Goal: Task Accomplishment & Management: Manage account settings

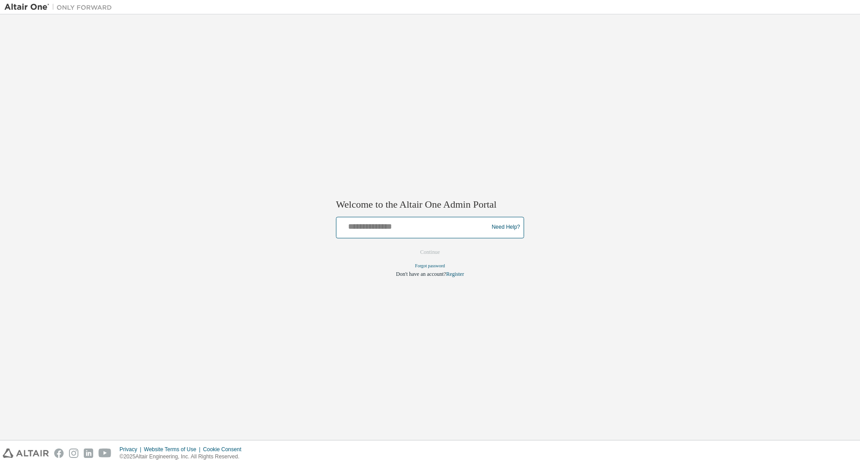
click at [380, 225] on input "text" at bounding box center [413, 225] width 147 height 13
type input "*"
type input "**********"
click at [426, 250] on button "Continue" at bounding box center [430, 251] width 39 height 13
click at [426, 250] on form "**********" at bounding box center [430, 246] width 188 height 61
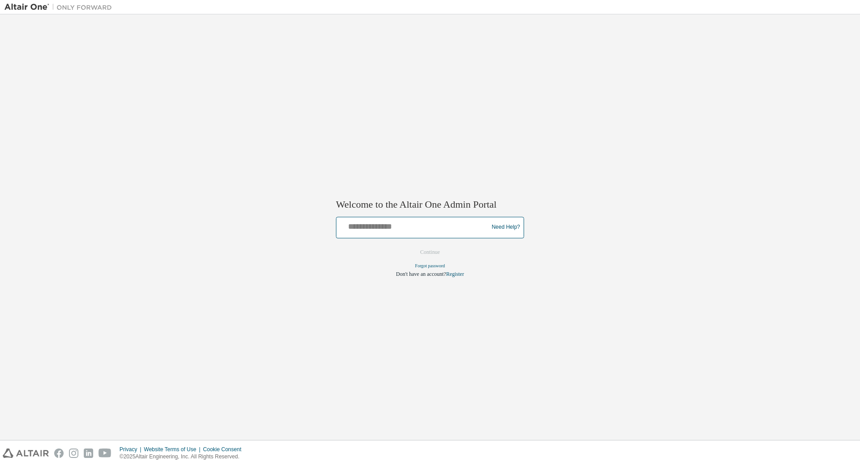
click at [361, 229] on input "text" at bounding box center [413, 225] width 147 height 13
type input "**********"
click at [426, 248] on button "Continue" at bounding box center [430, 251] width 39 height 13
click at [426, 248] on form "**********" at bounding box center [430, 246] width 188 height 61
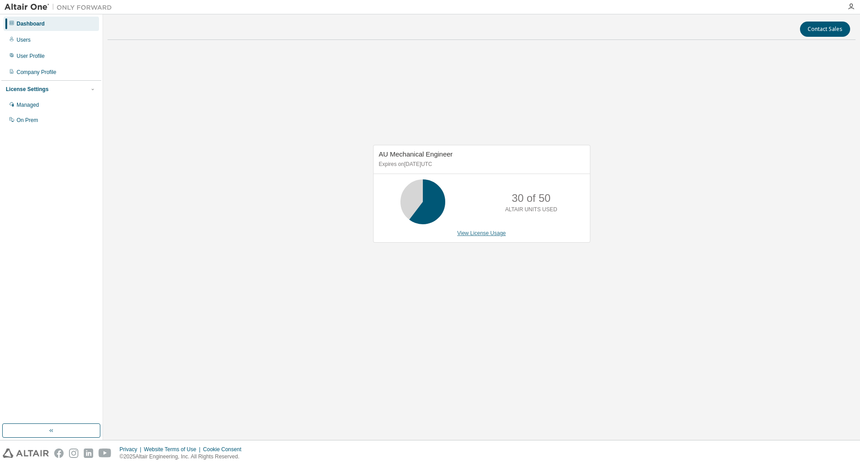
click at [477, 230] on link "View License Usage" at bounding box center [481, 233] width 49 height 6
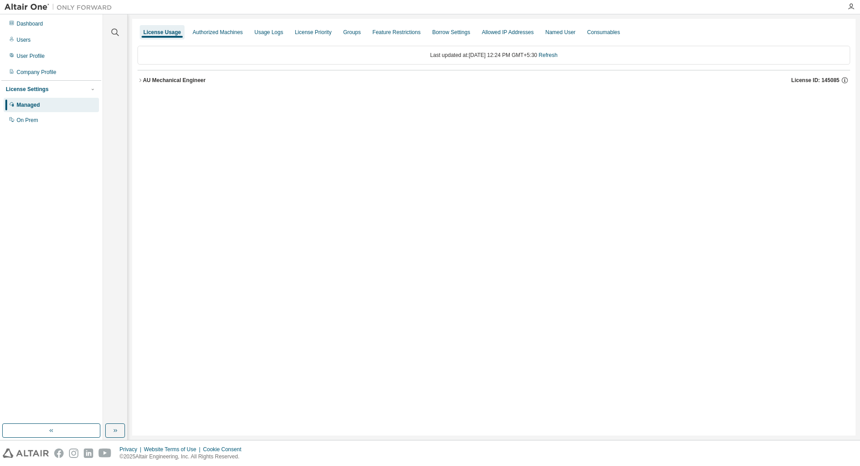
click at [142, 78] on icon "button" at bounding box center [140, 80] width 5 height 5
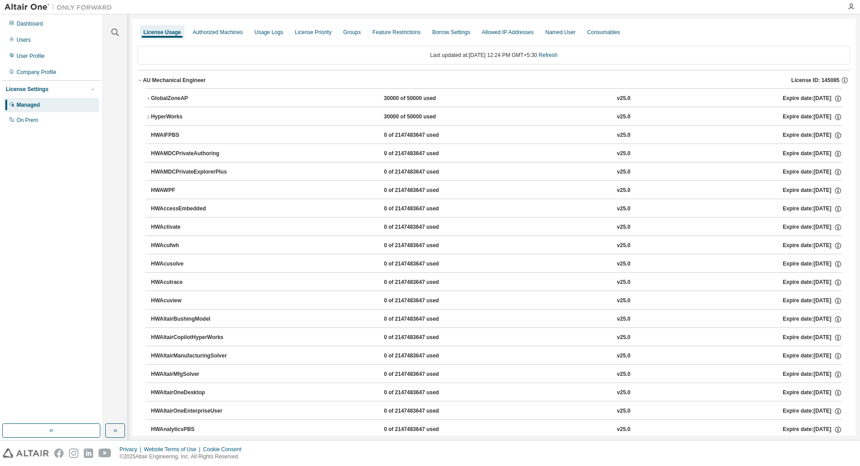
click at [171, 99] on div "GlobalZoneAP" at bounding box center [191, 99] width 81 height 8
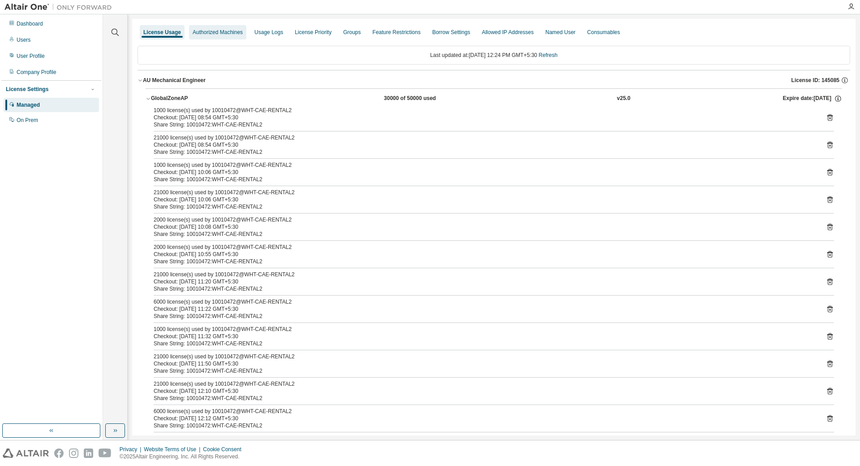
click at [216, 31] on div "Authorized Machines" at bounding box center [218, 32] width 50 height 7
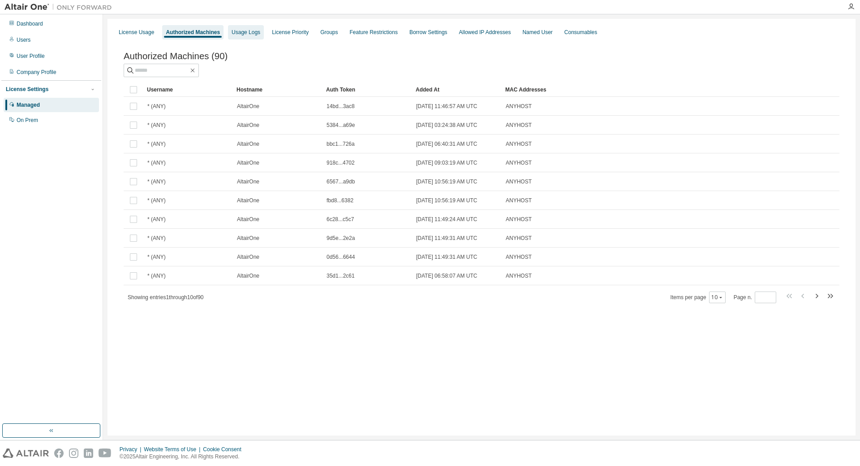
click at [251, 28] on div "Usage Logs" at bounding box center [246, 32] width 36 height 14
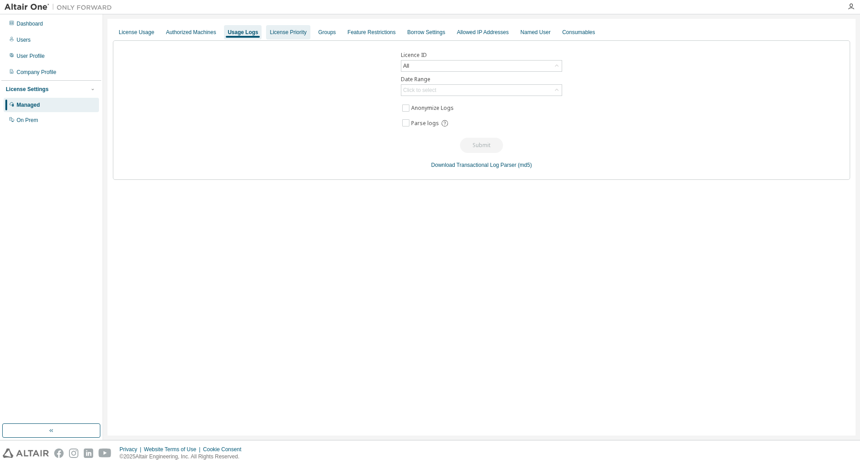
click at [282, 35] on div "License Priority" at bounding box center [288, 32] width 37 height 7
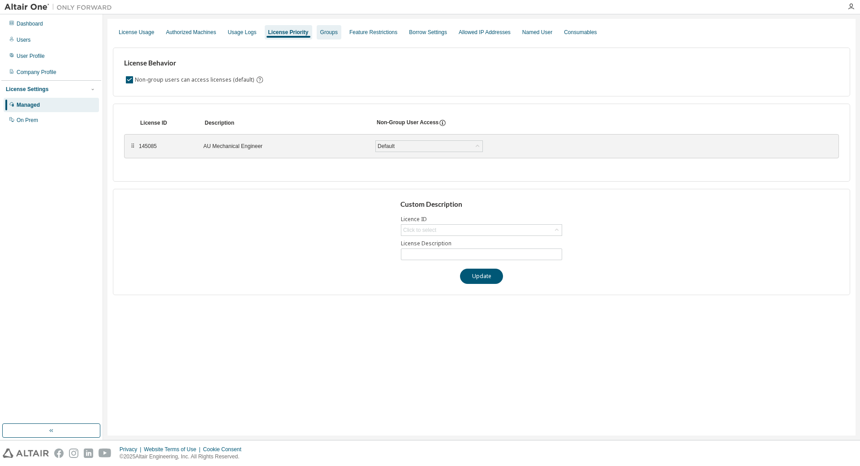
click at [325, 34] on div "Groups" at bounding box center [328, 32] width 17 height 7
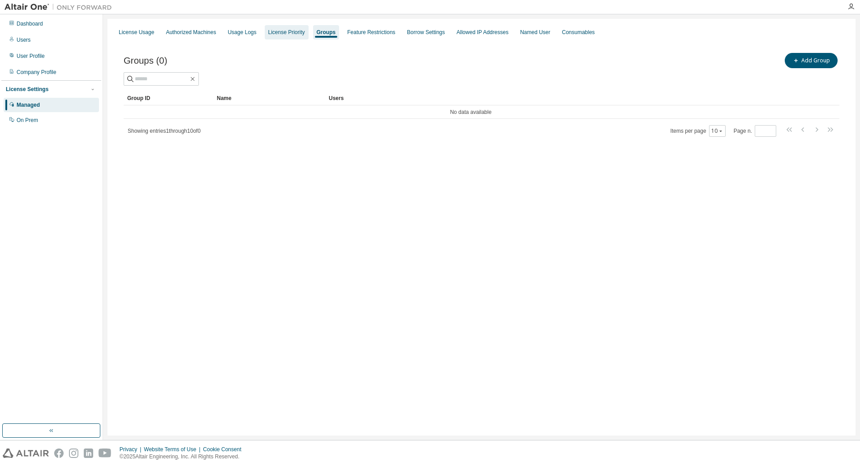
click at [281, 35] on div "License Priority" at bounding box center [286, 32] width 37 height 7
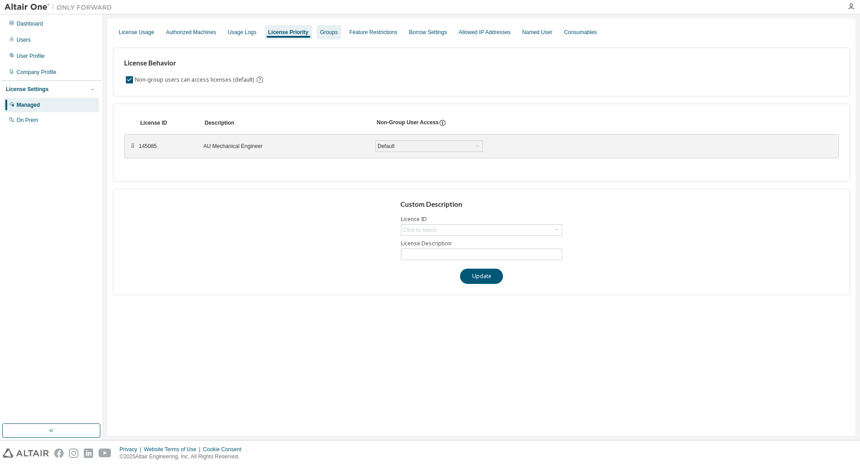
click at [323, 35] on div "Groups" at bounding box center [328, 32] width 17 height 7
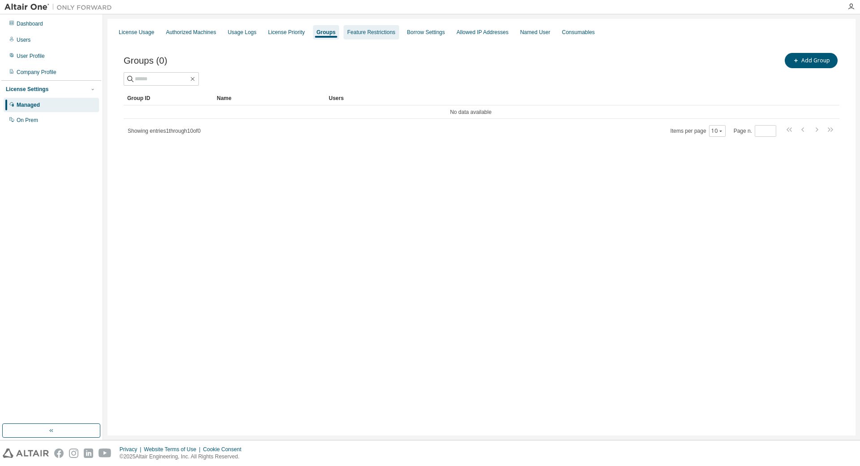
click at [358, 32] on div "Feature Restrictions" at bounding box center [371, 32] width 48 height 7
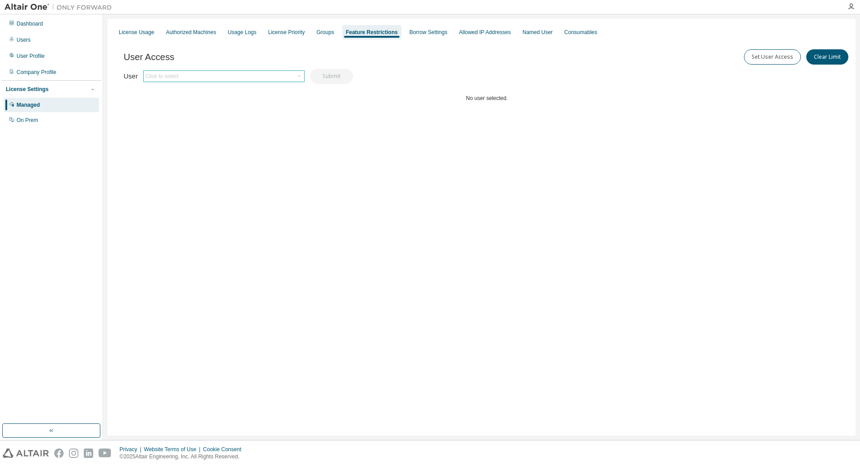
click at [225, 75] on div "Click to select" at bounding box center [224, 76] width 160 height 11
click at [431, 32] on div "Borrow Settings" at bounding box center [429, 32] width 38 height 7
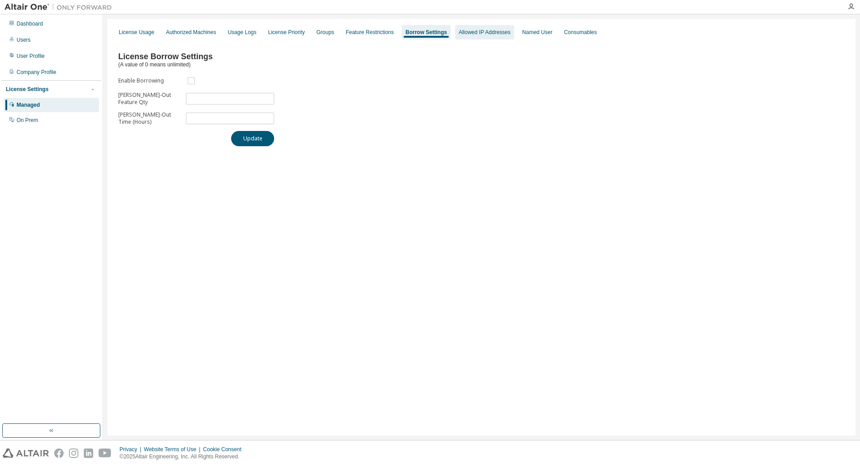
click at [483, 33] on div "Allowed IP Addresses" at bounding box center [485, 32] width 52 height 7
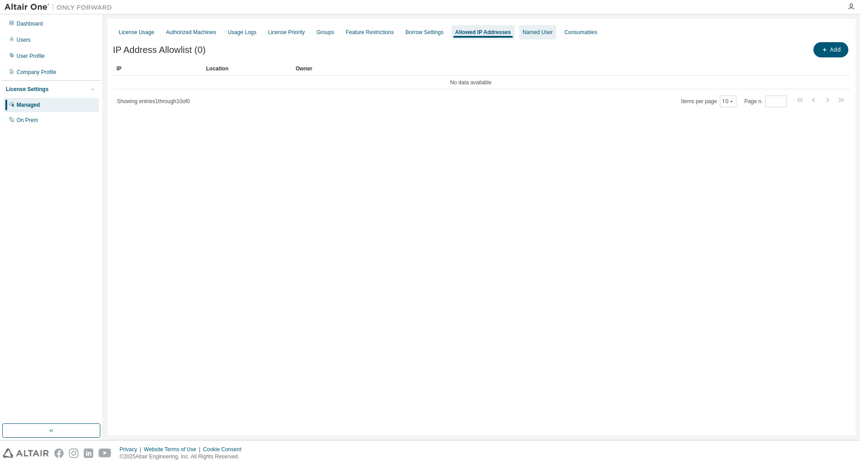
click at [523, 29] on div "Named User" at bounding box center [538, 32] width 30 height 7
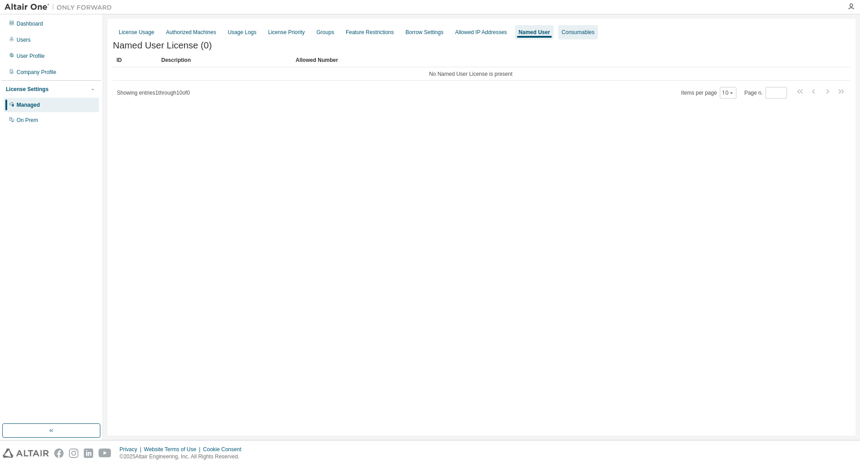
click at [565, 33] on div "Consumables" at bounding box center [578, 32] width 33 height 7
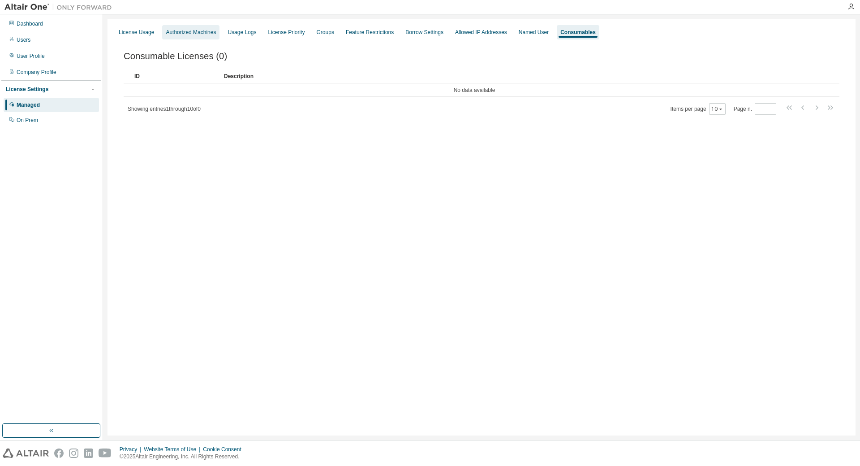
click at [166, 31] on div "Authorized Machines" at bounding box center [191, 32] width 50 height 7
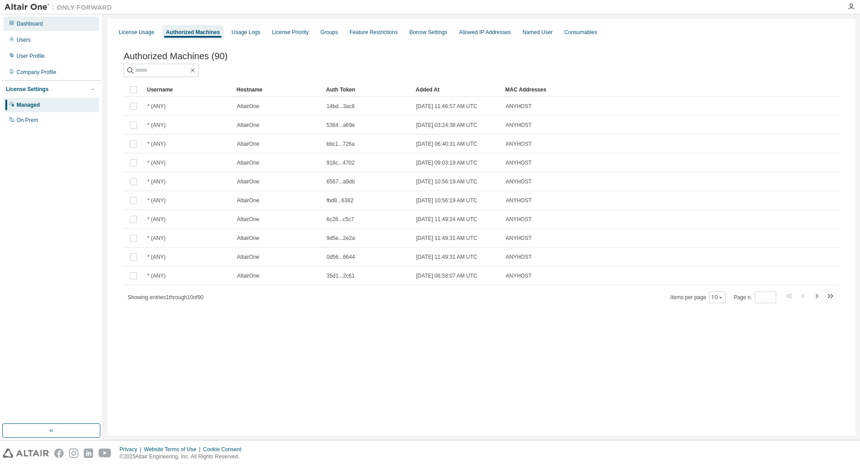
click at [30, 27] on div "Dashboard" at bounding box center [51, 24] width 95 height 14
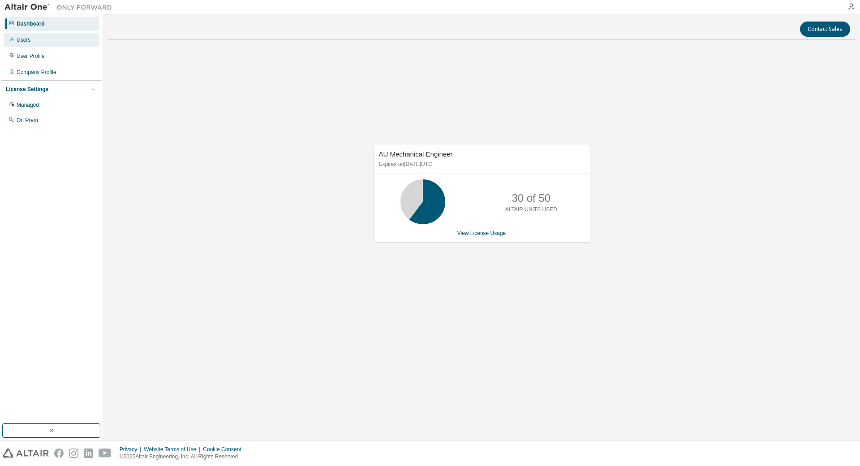
click at [28, 41] on div "Users" at bounding box center [24, 39] width 14 height 7
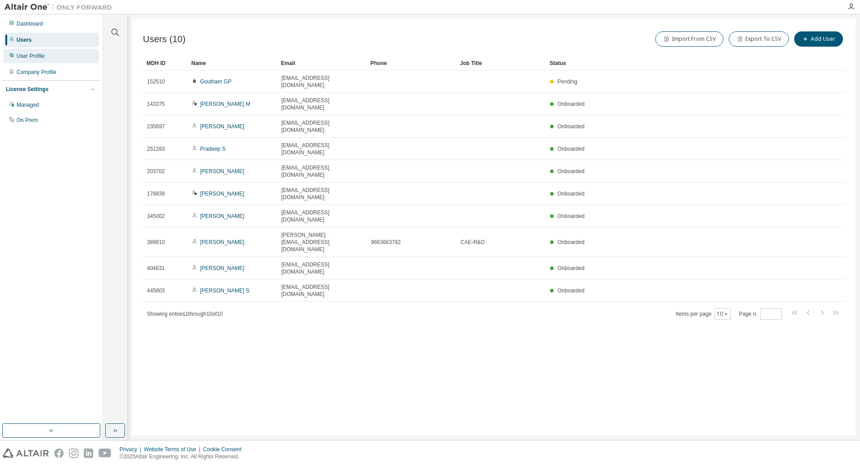
click at [33, 60] on div "User Profile" at bounding box center [51, 56] width 95 height 14
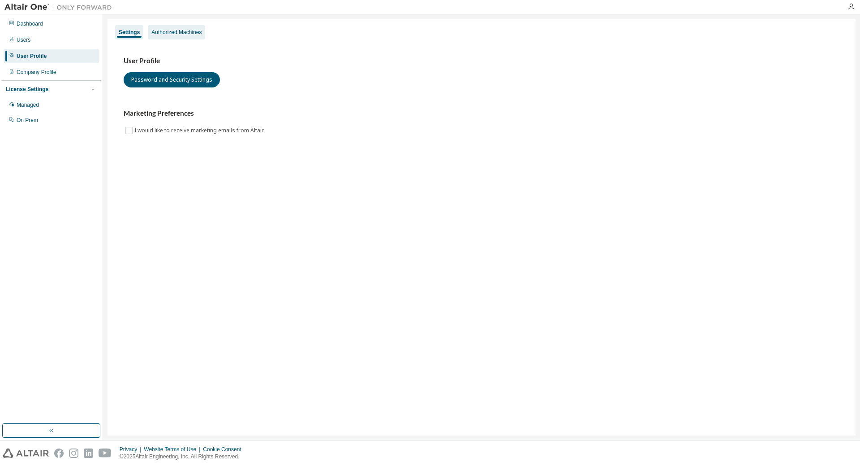
click at [167, 29] on div "Authorized Machines" at bounding box center [176, 32] width 50 height 7
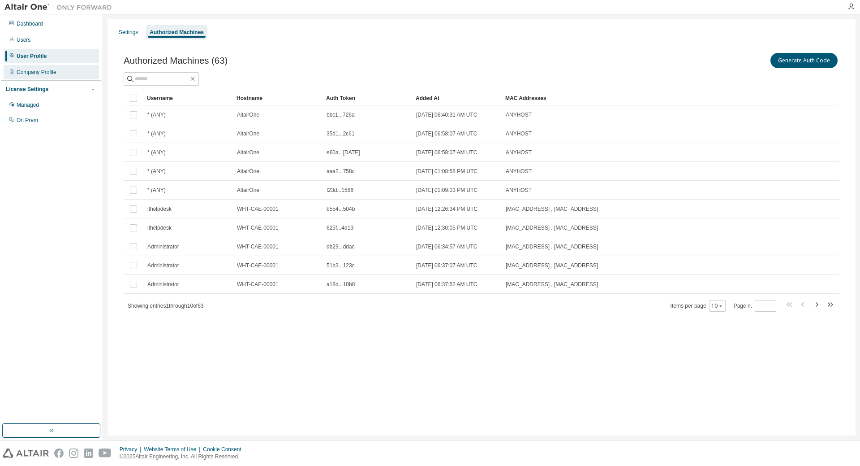
click at [37, 71] on div "Company Profile" at bounding box center [37, 72] width 40 height 7
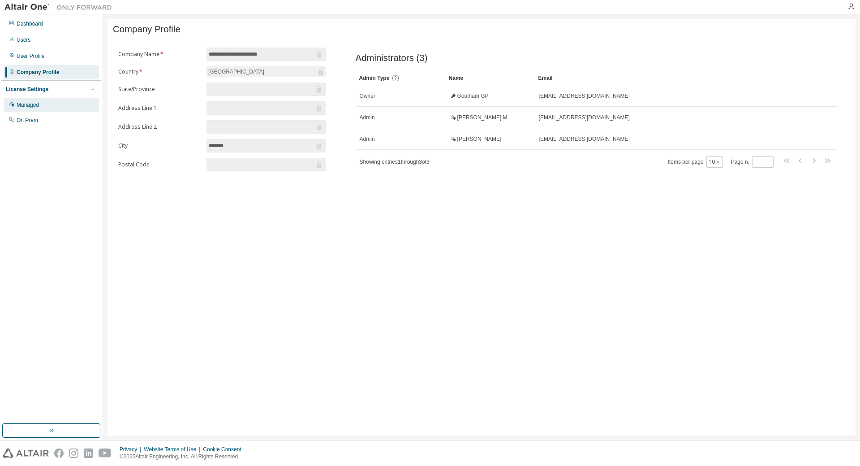
click at [35, 105] on div "Managed" at bounding box center [28, 104] width 22 height 7
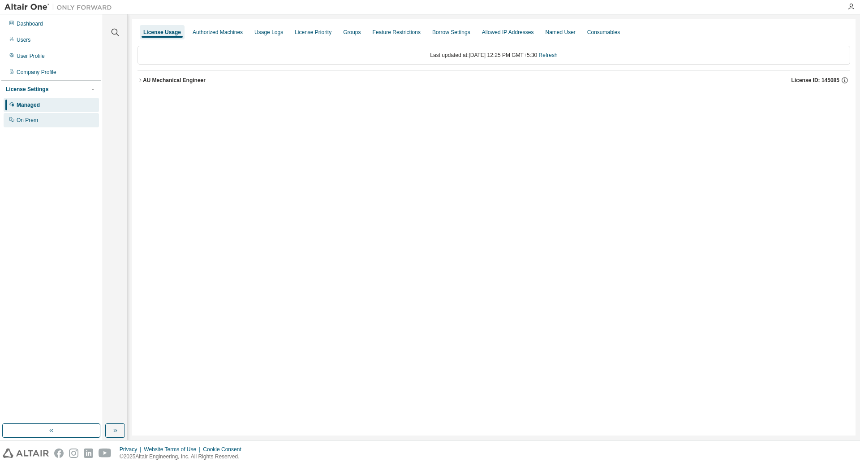
click at [25, 122] on div "On Prem" at bounding box center [28, 120] width 22 height 7
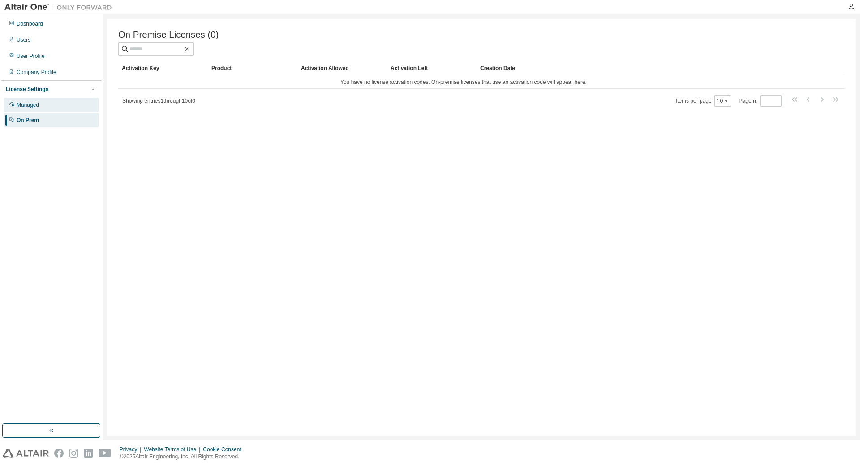
click at [28, 105] on div "Managed" at bounding box center [28, 104] width 22 height 7
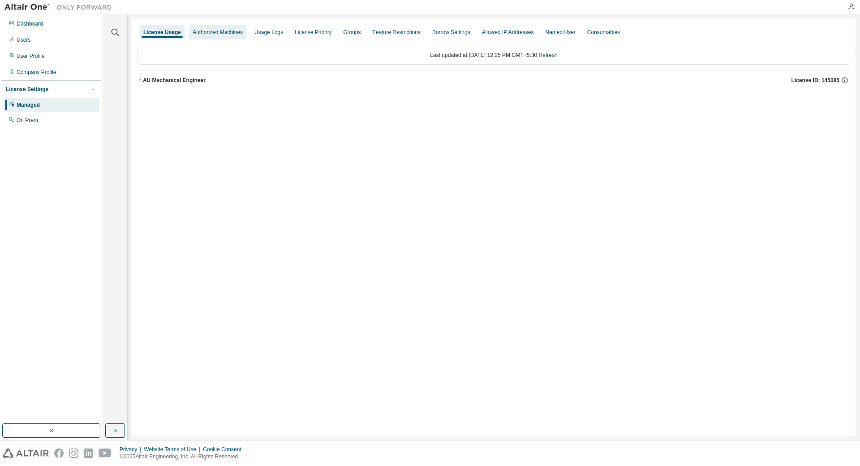
click at [208, 29] on div "Authorized Machines" at bounding box center [218, 32] width 50 height 7
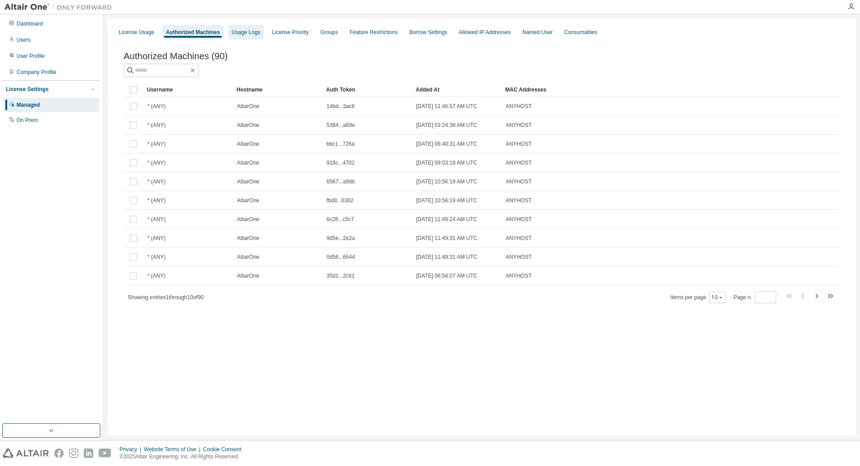
click at [238, 28] on div "Usage Logs" at bounding box center [246, 32] width 36 height 14
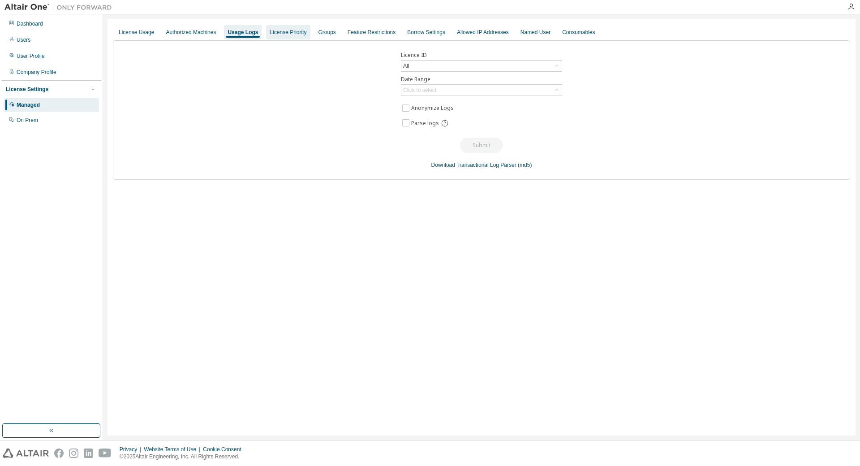
click at [282, 34] on div "License Priority" at bounding box center [288, 32] width 37 height 7
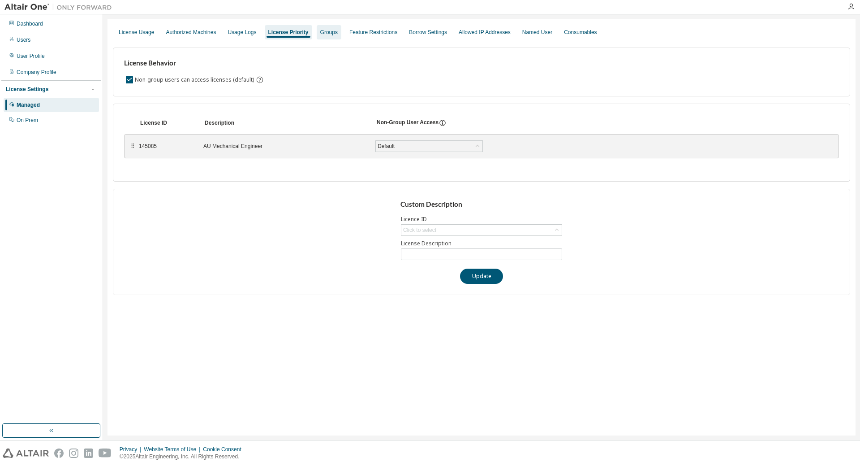
click at [322, 33] on div "Groups" at bounding box center [328, 32] width 17 height 7
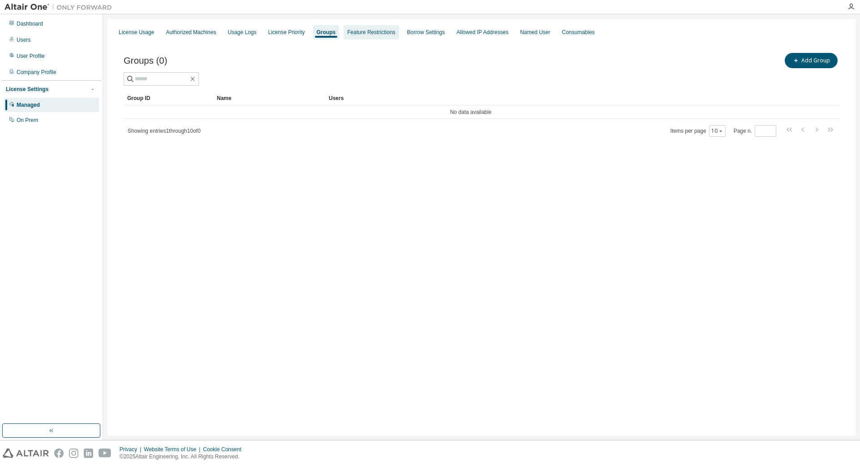
click at [357, 31] on div "Feature Restrictions" at bounding box center [371, 32] width 48 height 7
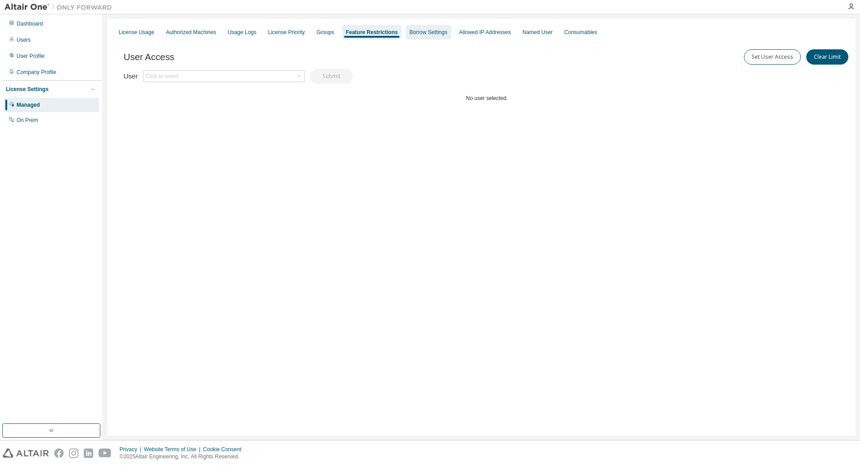
click at [418, 28] on div "Borrow Settings" at bounding box center [428, 32] width 45 height 14
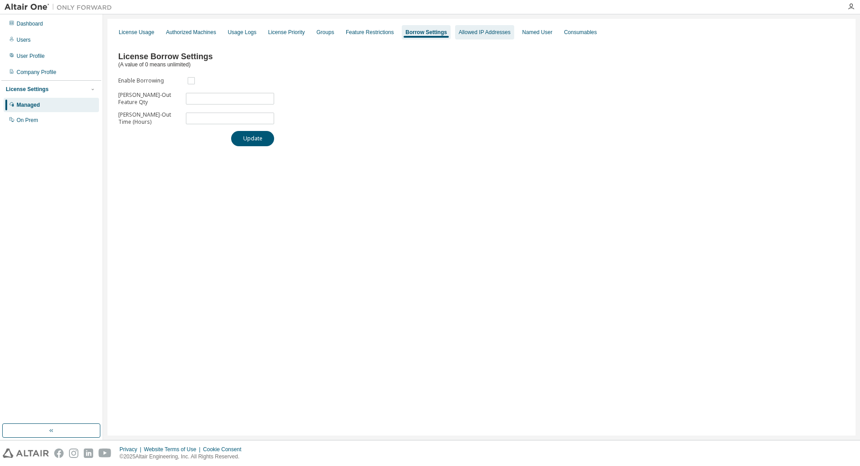
click at [479, 33] on div "Allowed IP Addresses" at bounding box center [485, 32] width 52 height 7
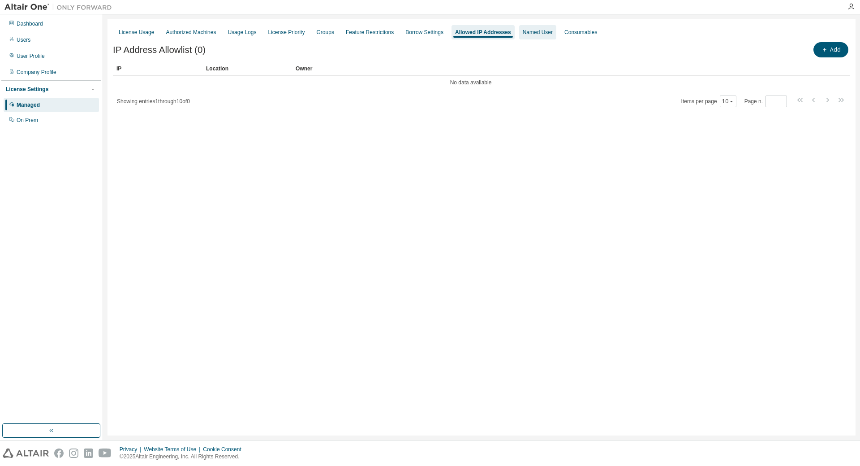
click at [523, 30] on div "Named User" at bounding box center [538, 32] width 30 height 7
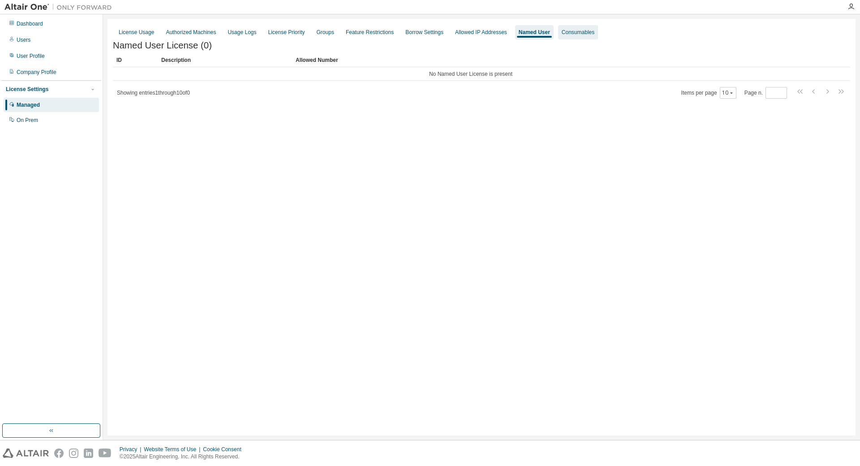
click at [562, 31] on div "Consumables" at bounding box center [578, 32] width 33 height 7
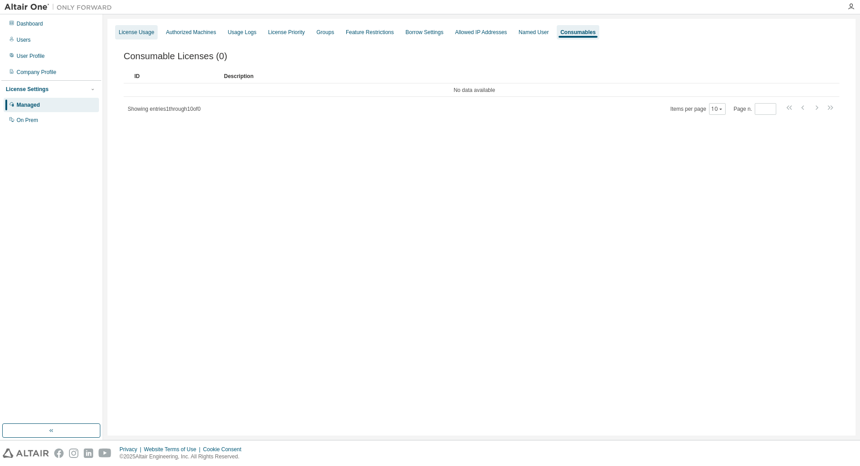
click at [135, 30] on div "License Usage" at bounding box center [136, 32] width 35 height 7
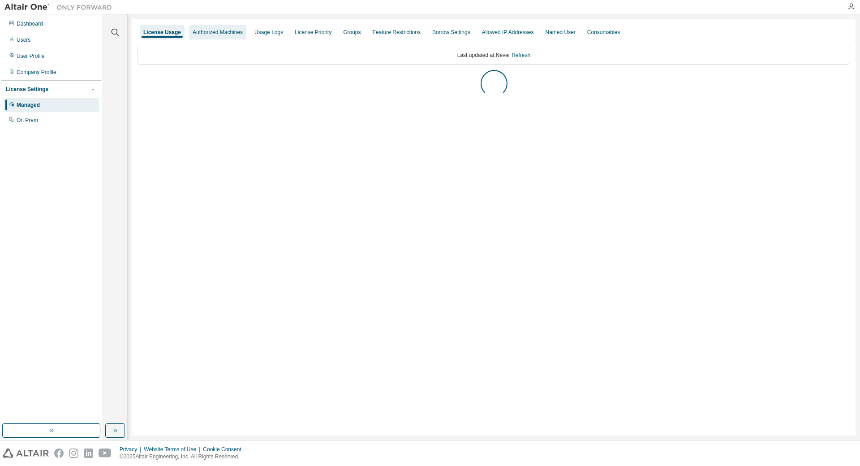
click at [214, 30] on div "Authorized Machines" at bounding box center [218, 32] width 50 height 7
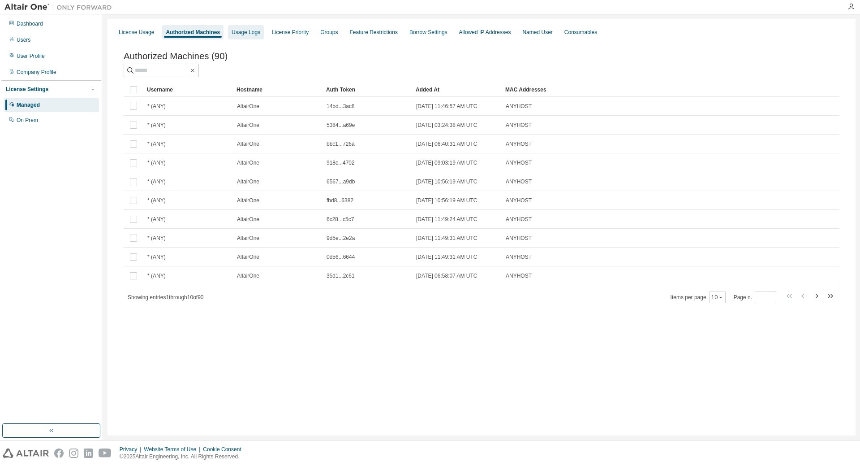
click at [247, 35] on div "Usage Logs" at bounding box center [246, 32] width 29 height 7
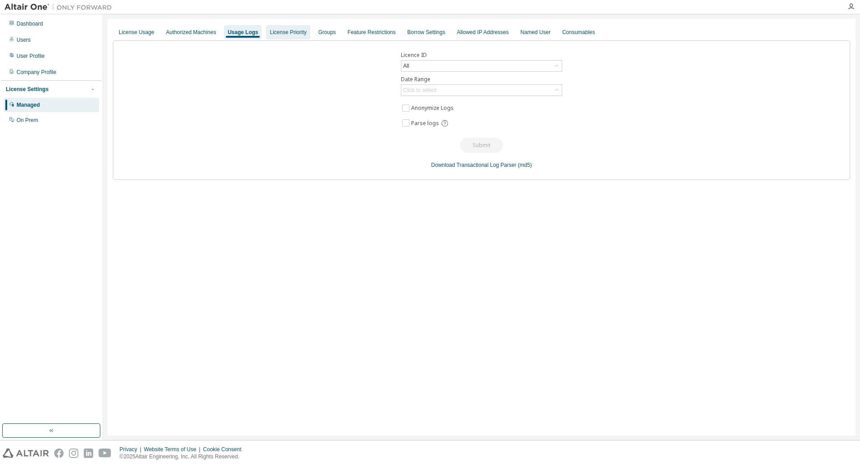
click at [285, 26] on div "License Priority" at bounding box center [288, 32] width 44 height 14
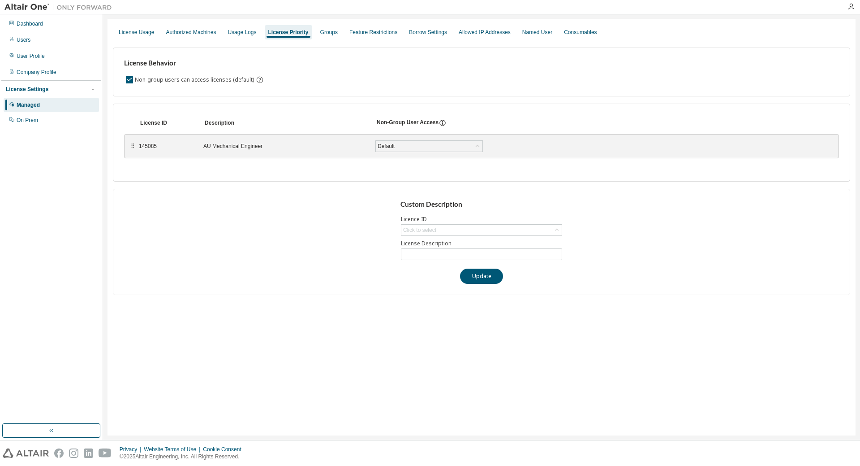
click at [236, 147] on div "AU Mechanical Engineer" at bounding box center [283, 145] width 161 height 7
click at [470, 145] on div "Default" at bounding box center [429, 146] width 107 height 11
click at [490, 230] on div "Click to select" at bounding box center [481, 229] width 160 height 11
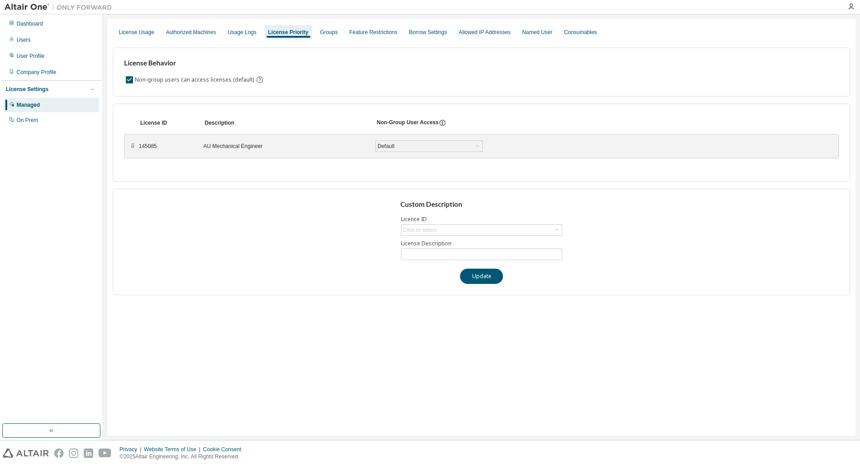
click at [505, 200] on h3 "Custom Description" at bounding box center [482, 204] width 163 height 9
click at [237, 35] on div "Usage Logs" at bounding box center [242, 32] width 29 height 7
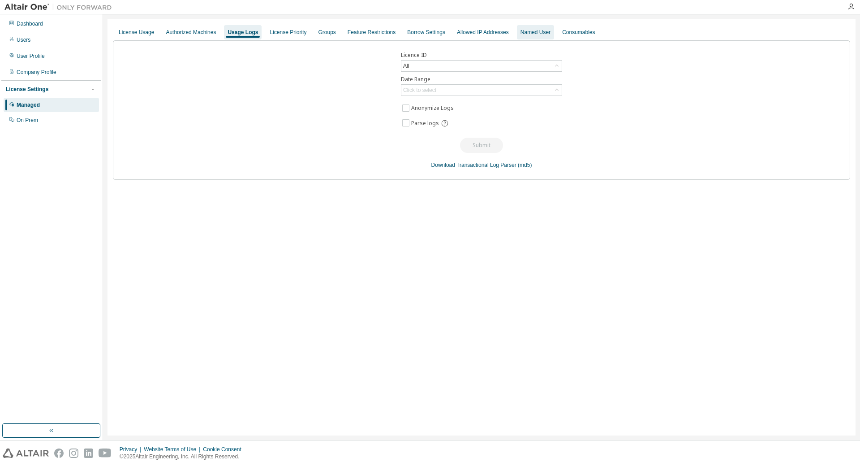
click at [529, 35] on div "Named User" at bounding box center [536, 32] width 30 height 7
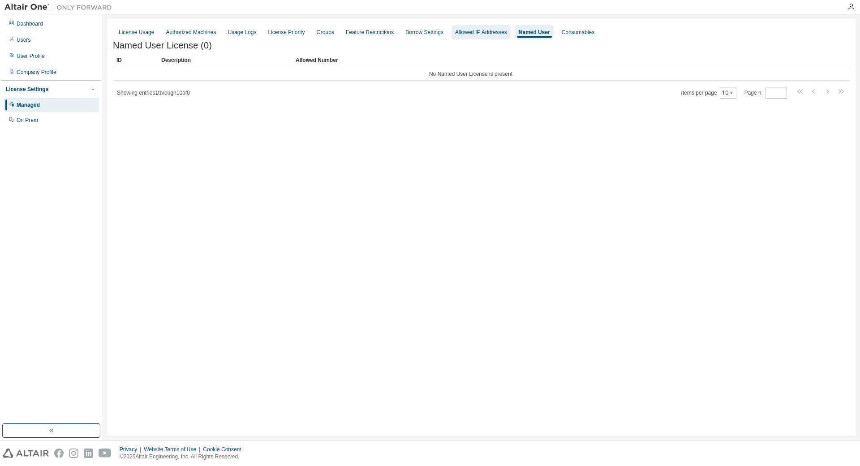
click at [480, 32] on div "Allowed IP Addresses" at bounding box center [481, 32] width 52 height 7
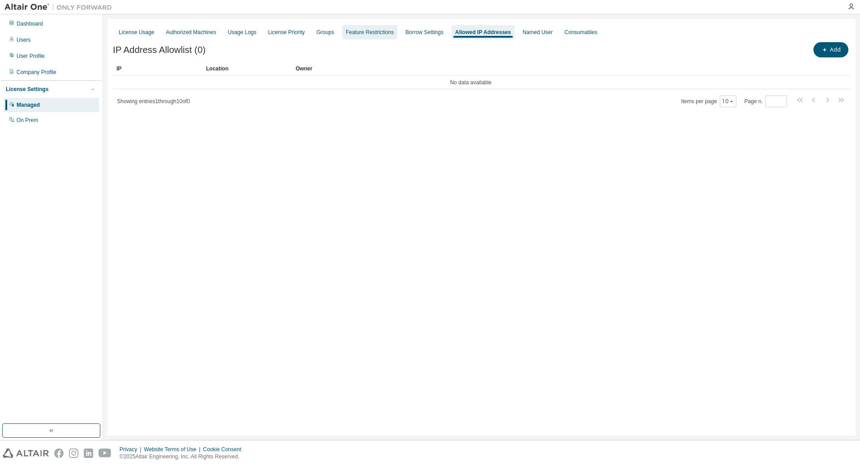
click at [389, 29] on div "Feature Restrictions" at bounding box center [369, 32] width 55 height 14
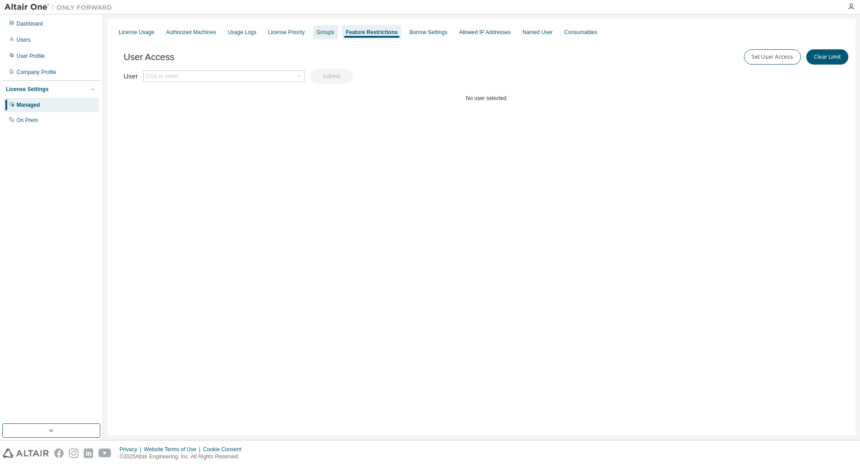
click at [326, 31] on div "Groups" at bounding box center [325, 32] width 17 height 7
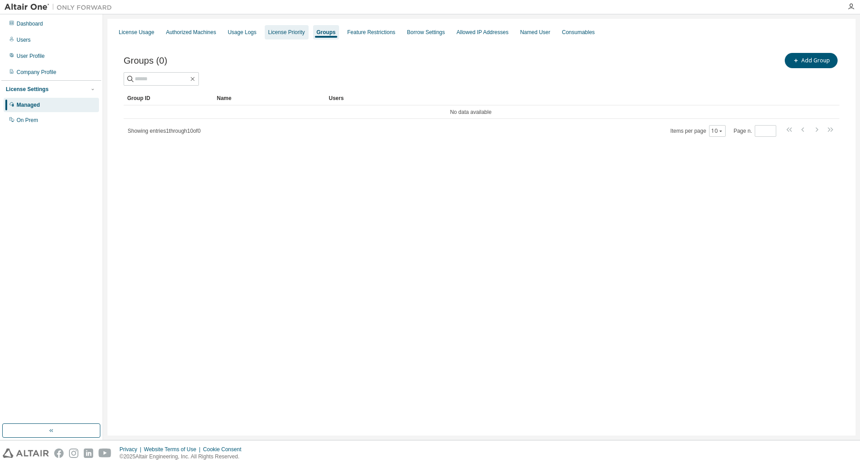
click at [280, 31] on div "License Priority" at bounding box center [286, 32] width 37 height 7
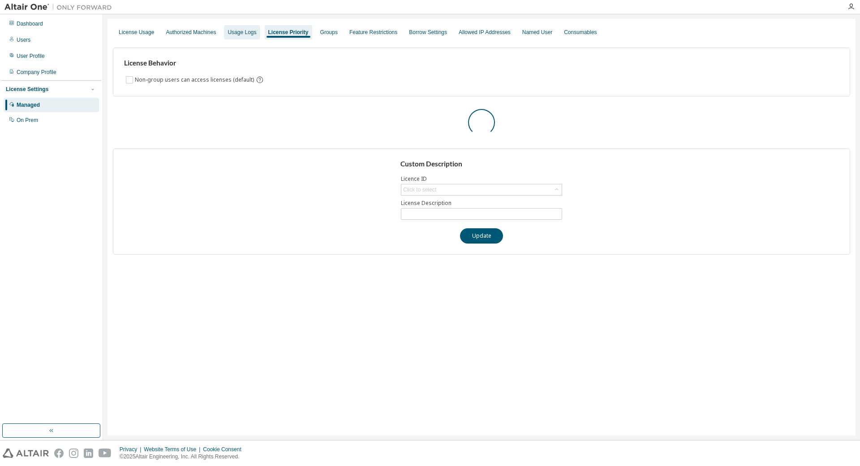
click at [240, 32] on div "Usage Logs" at bounding box center [242, 32] width 29 height 7
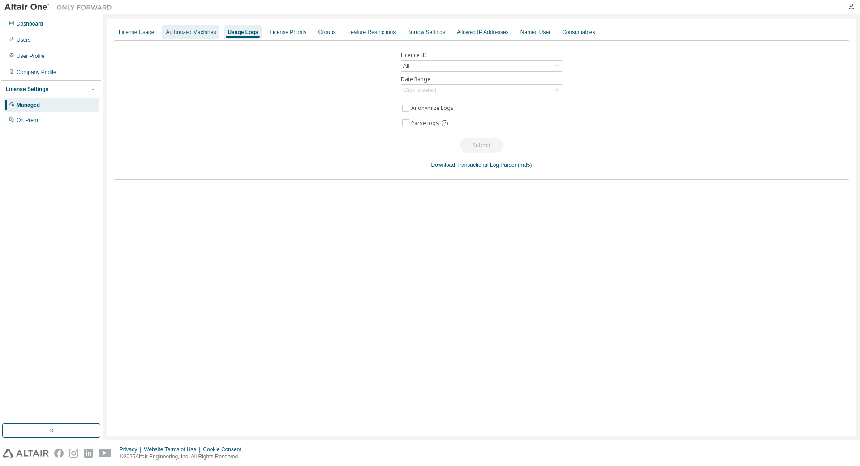
drag, startPoint x: 193, startPoint y: 33, endPoint x: 174, endPoint y: 38, distance: 19.9
click at [194, 34] on div "Authorized Machines" at bounding box center [191, 32] width 50 height 7
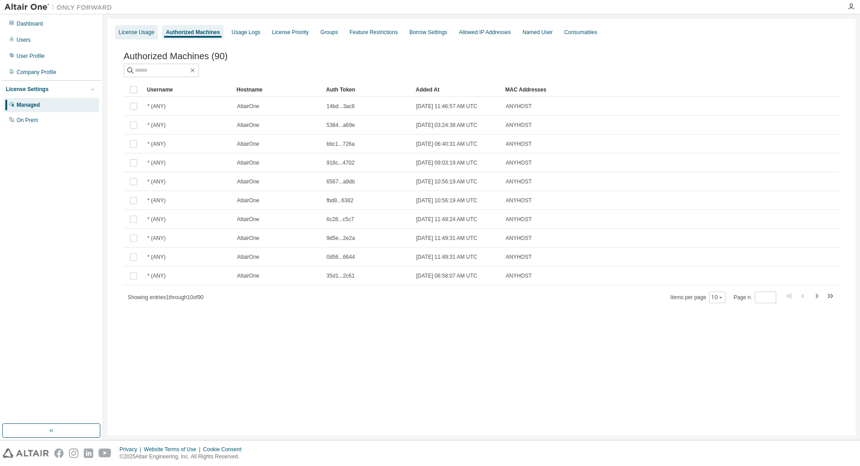
click at [134, 38] on div "License Usage" at bounding box center [136, 32] width 43 height 14
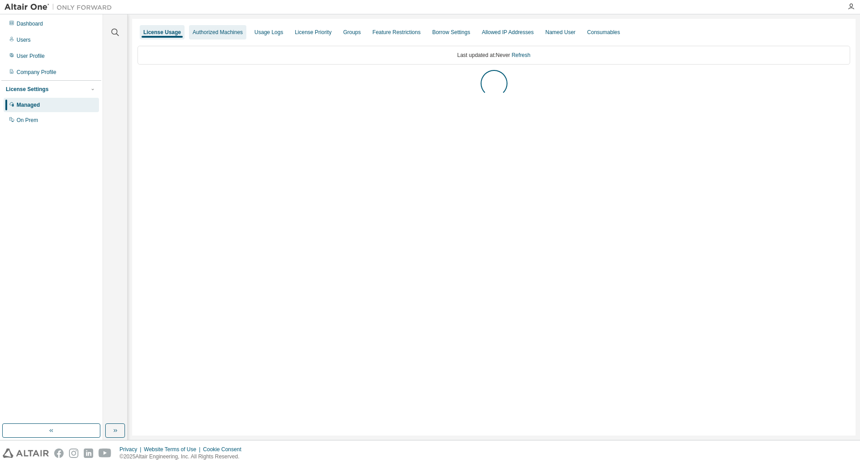
click at [233, 36] on div "Authorized Machines" at bounding box center [217, 32] width 57 height 14
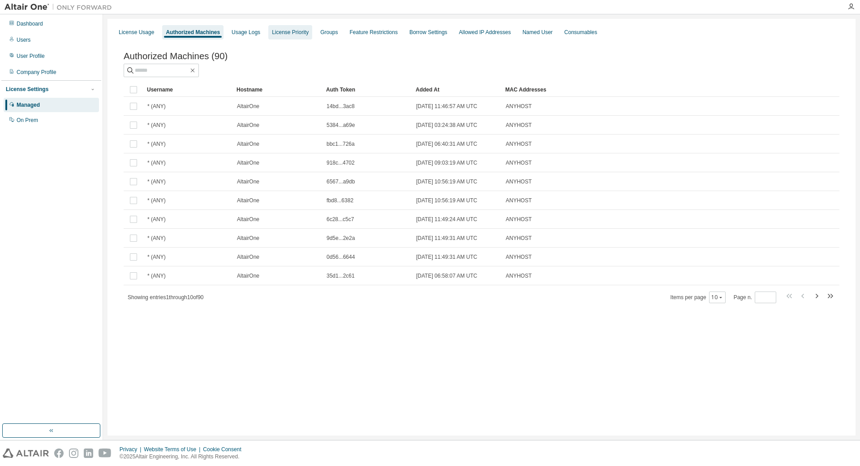
click at [292, 35] on div "License Priority" at bounding box center [290, 32] width 37 height 7
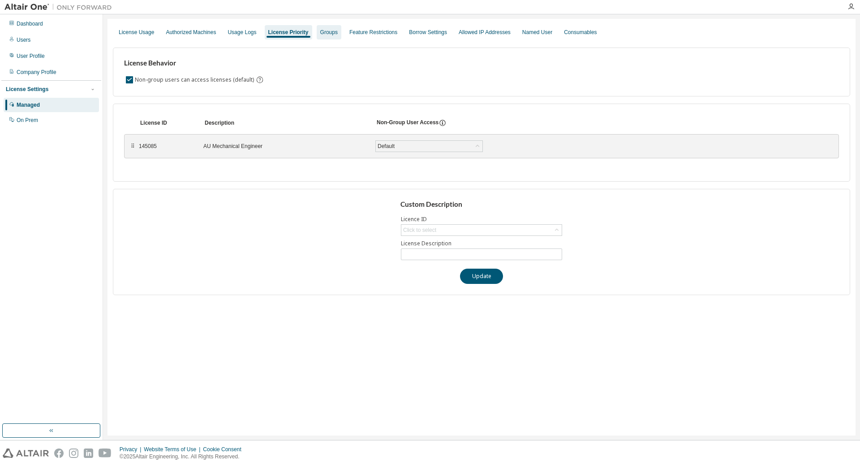
click at [320, 30] on div "Groups" at bounding box center [328, 32] width 17 height 7
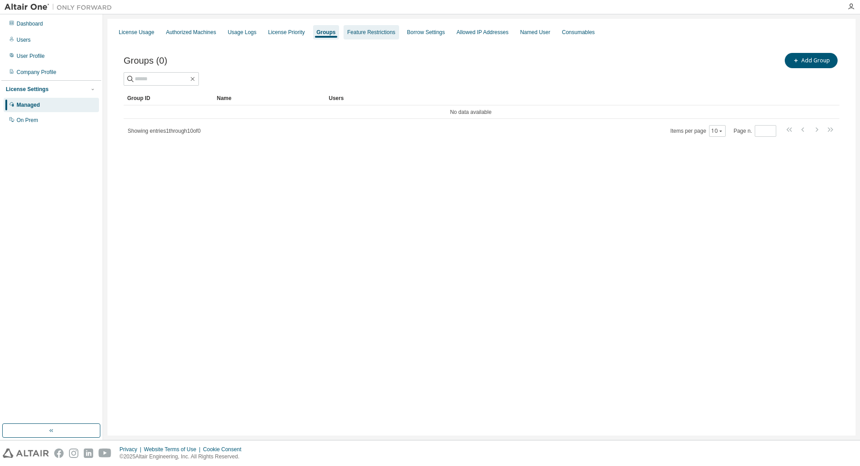
click at [368, 33] on div "Feature Restrictions" at bounding box center [371, 32] width 48 height 7
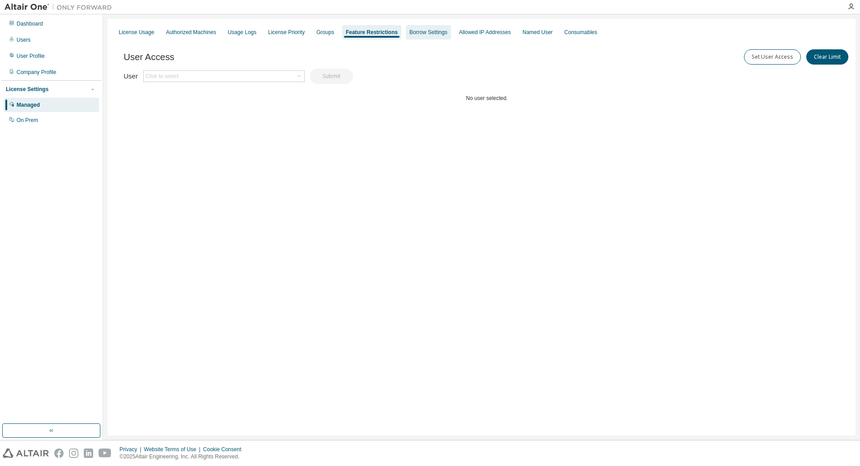
click at [417, 35] on div "Borrow Settings" at bounding box center [429, 32] width 38 height 7
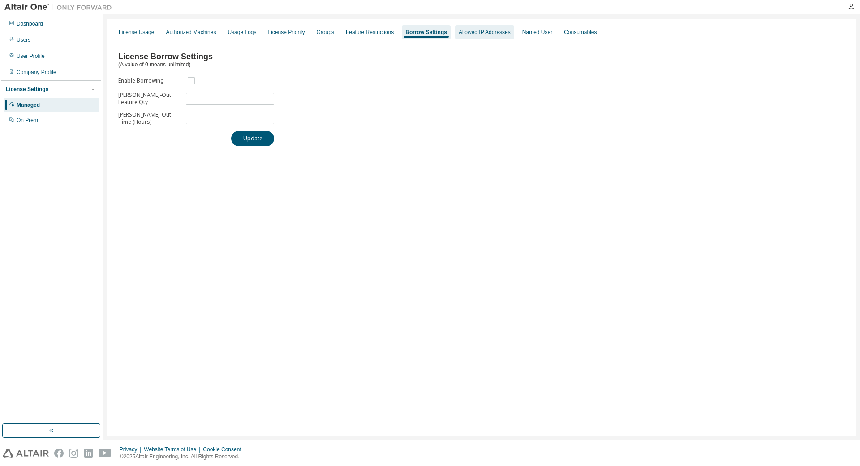
click at [473, 32] on div "Allowed IP Addresses" at bounding box center [485, 32] width 52 height 7
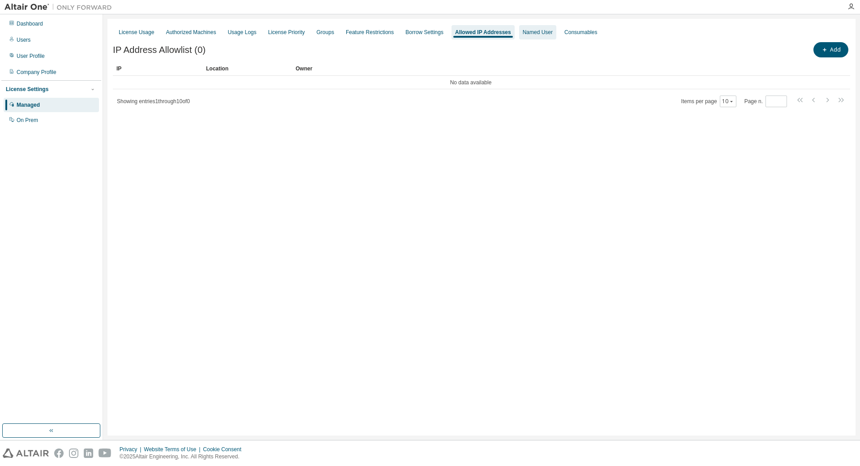
click at [531, 29] on div "Named User" at bounding box center [538, 32] width 30 height 7
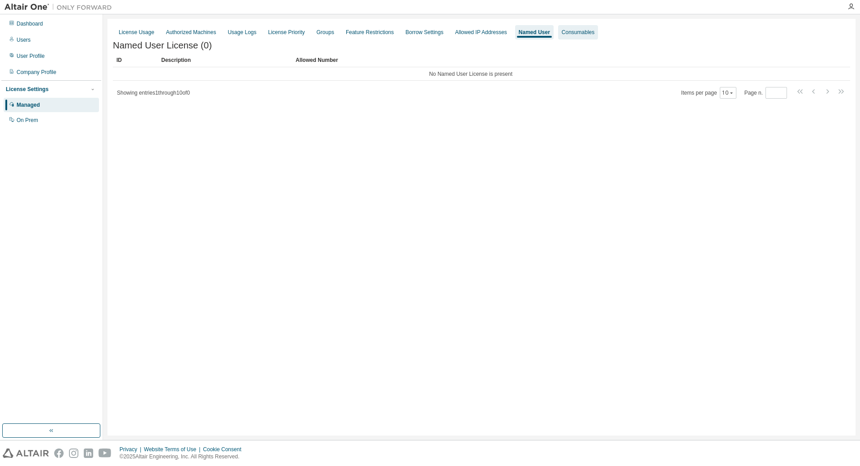
click at [570, 34] on div "Consumables" at bounding box center [578, 32] width 33 height 7
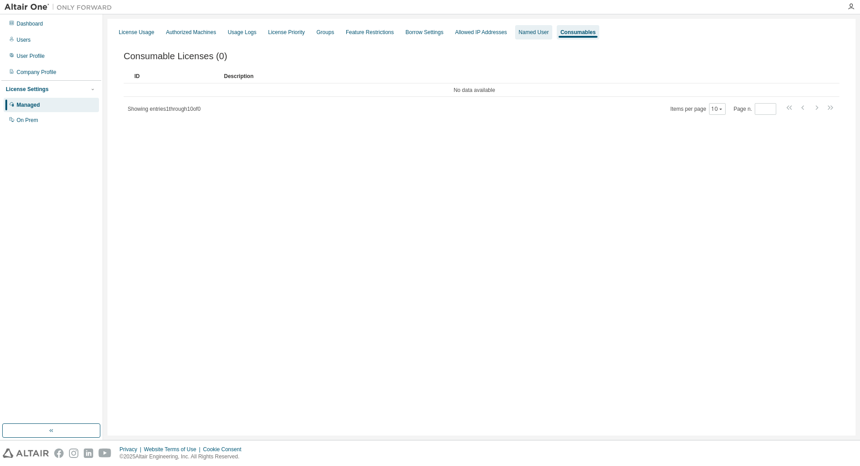
click at [539, 35] on div "Named User" at bounding box center [534, 32] width 30 height 7
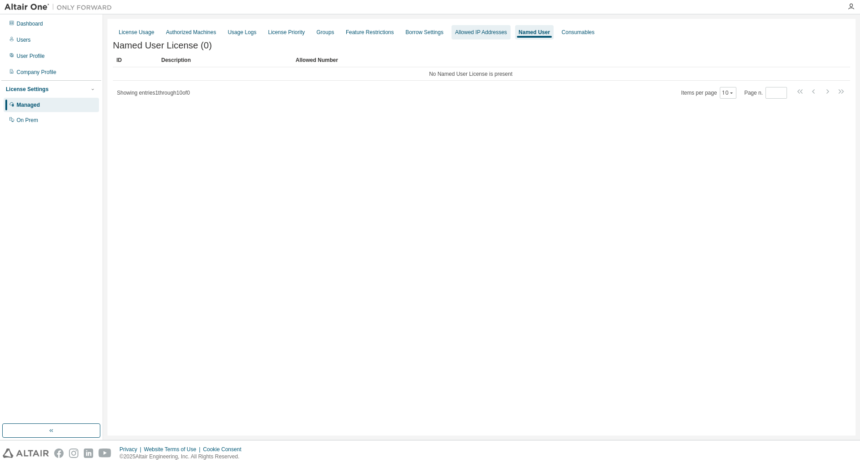
click at [475, 36] on div "Allowed IP Addresses" at bounding box center [481, 32] width 59 height 14
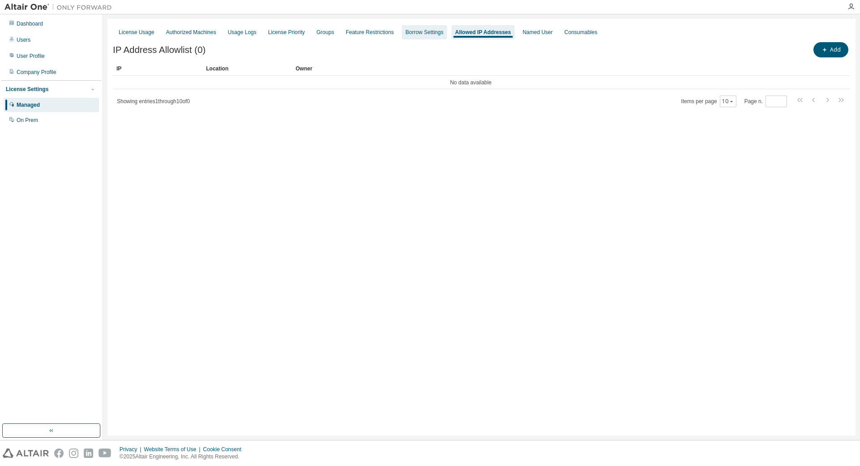
click at [410, 36] on div "Borrow Settings" at bounding box center [424, 32] width 45 height 14
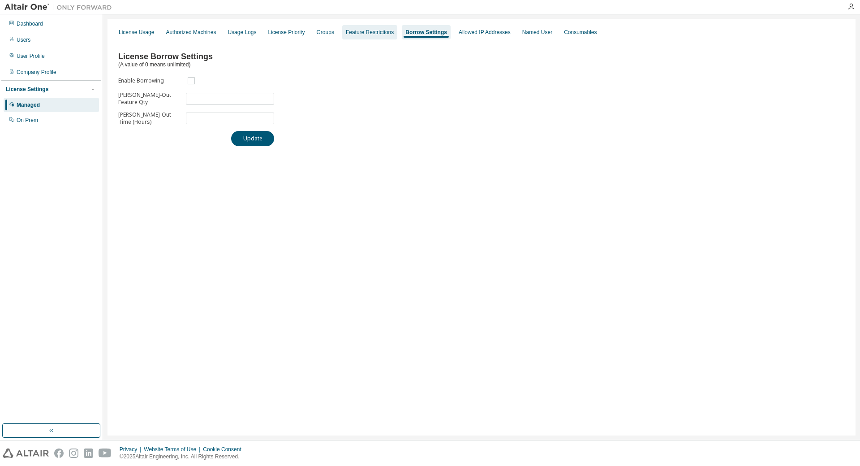
click at [368, 34] on div "Feature Restrictions" at bounding box center [370, 32] width 48 height 7
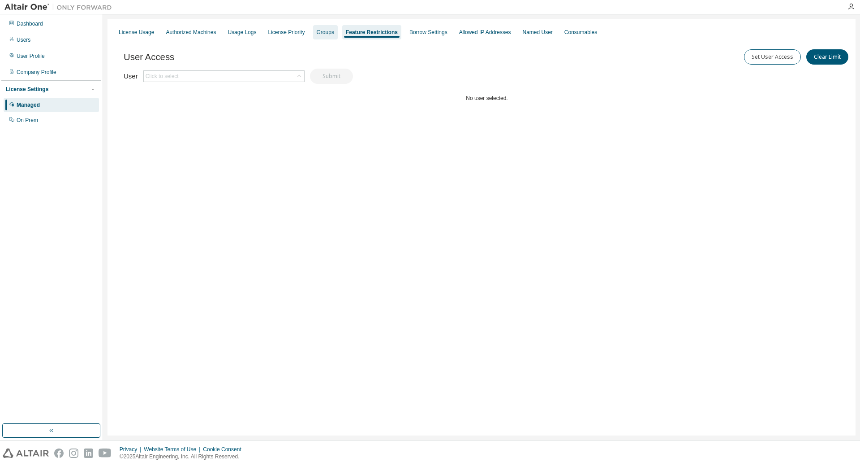
click at [317, 34] on div "Groups" at bounding box center [325, 32] width 17 height 7
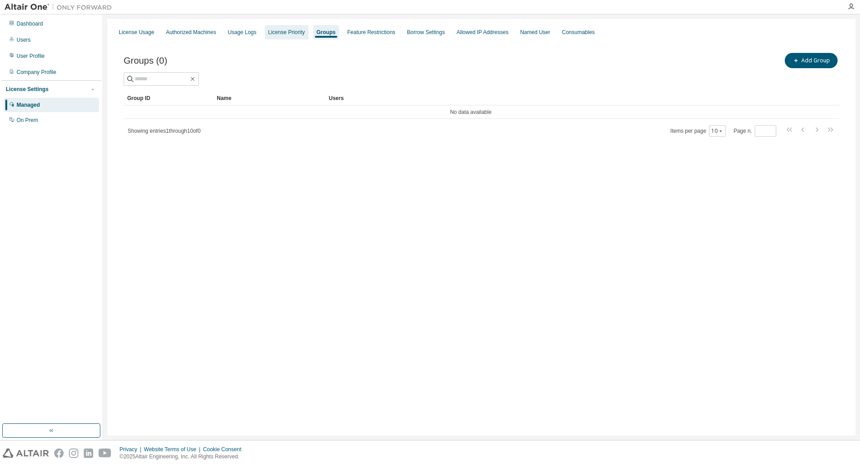
click at [285, 39] on div "License Priority" at bounding box center [287, 32] width 44 height 14
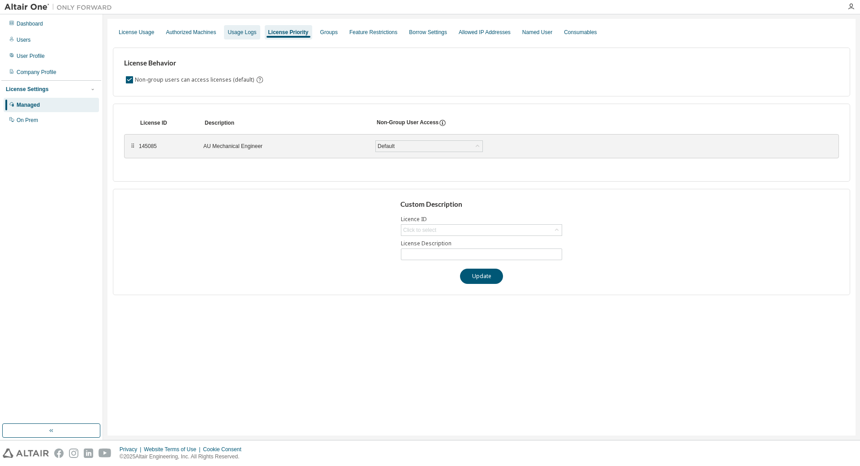
click at [242, 32] on div "Usage Logs" at bounding box center [242, 32] width 29 height 7
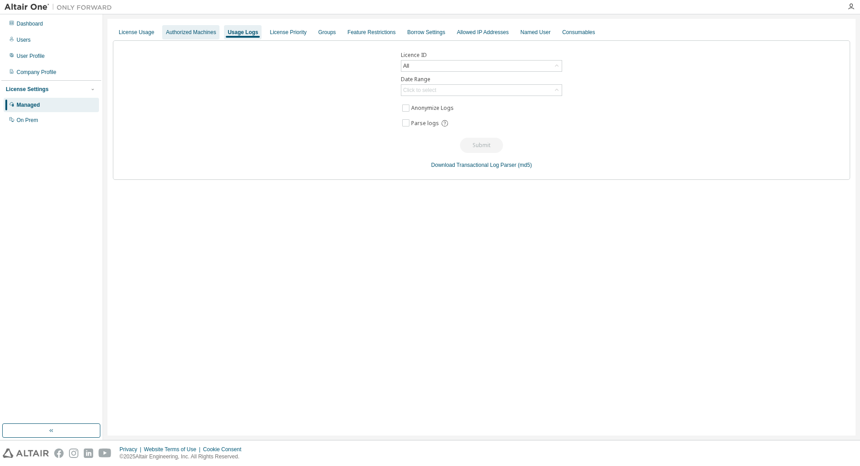
click at [209, 36] on div "Authorized Machines" at bounding box center [190, 32] width 57 height 14
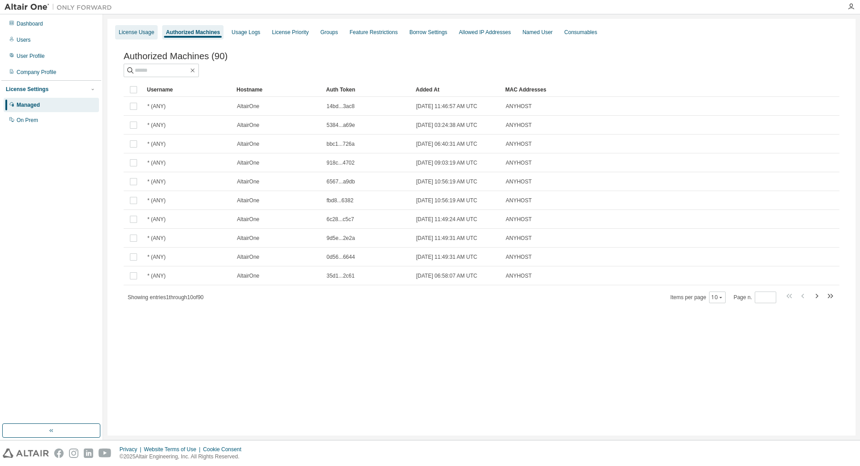
click at [131, 35] on div "License Usage" at bounding box center [136, 32] width 35 height 7
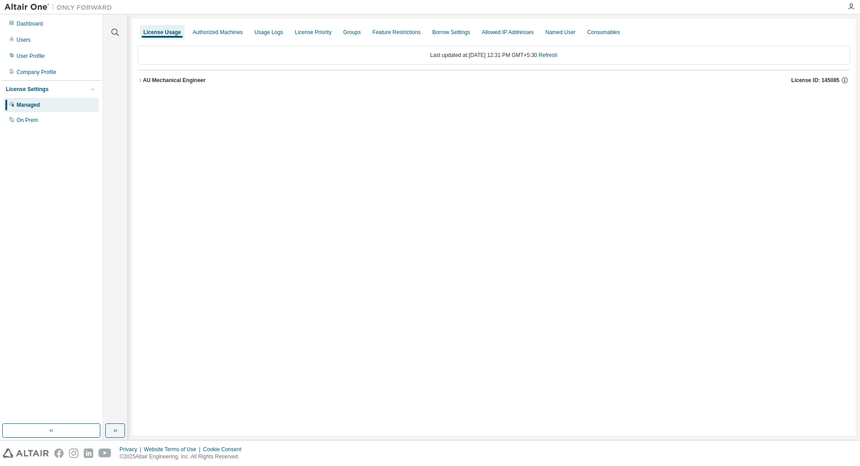
click at [142, 82] on icon "button" at bounding box center [140, 80] width 5 height 5
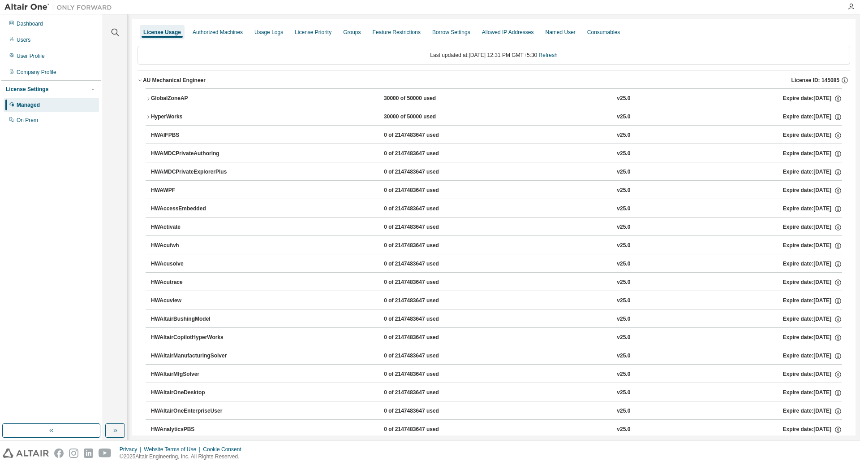
click at [149, 99] on icon "button" at bounding box center [148, 98] width 5 height 5
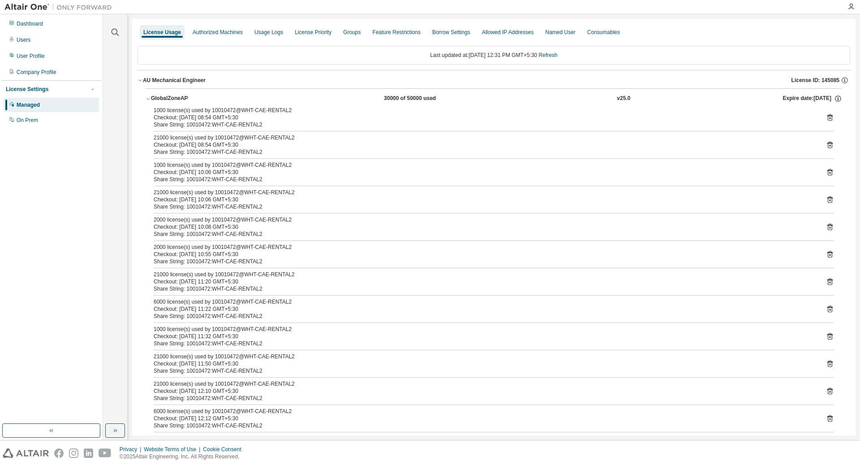
drag, startPoint x: 412, startPoint y: 98, endPoint x: 263, endPoint y: 102, distance: 148.8
click at [263, 102] on div "GlobalZoneAP 30000 of 50000 used v25.0 Expire date: [DATE]" at bounding box center [496, 99] width 691 height 8
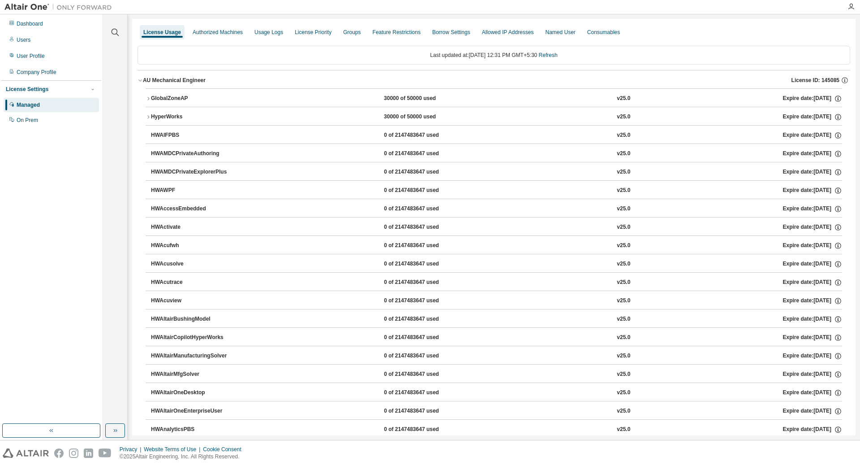
click at [244, 99] on div "GlobalZoneAP 30000 of 50000 used v25.0 Expire date: [DATE]" at bounding box center [496, 99] width 691 height 8
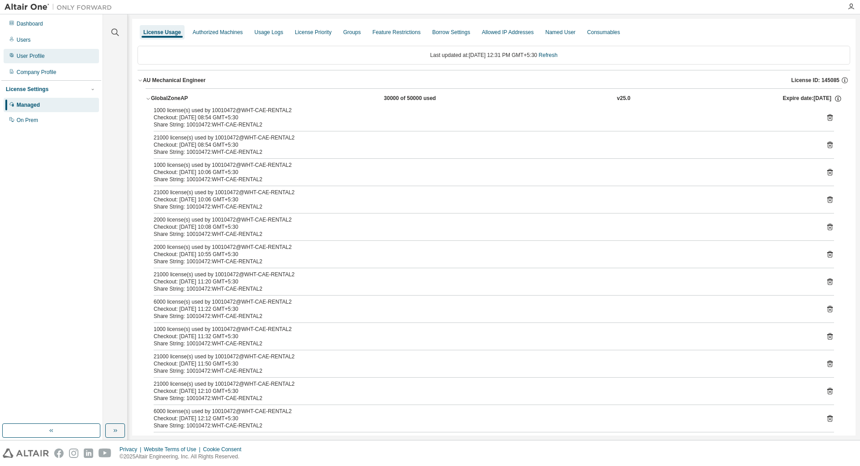
click at [30, 59] on div "User Profile" at bounding box center [31, 55] width 28 height 7
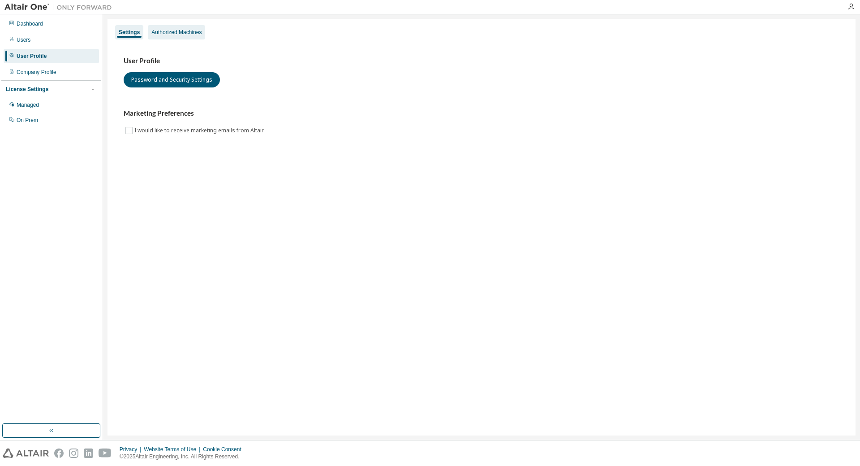
click at [159, 33] on div "Authorized Machines" at bounding box center [176, 32] width 50 height 7
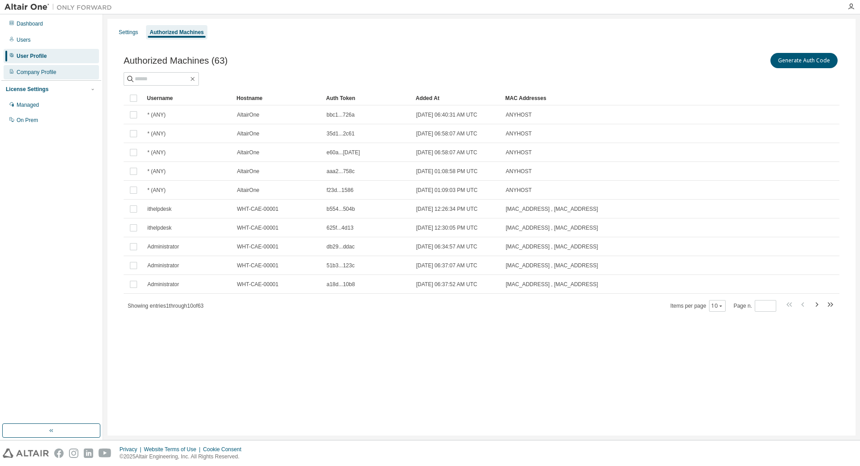
click at [26, 75] on div "Company Profile" at bounding box center [37, 72] width 40 height 7
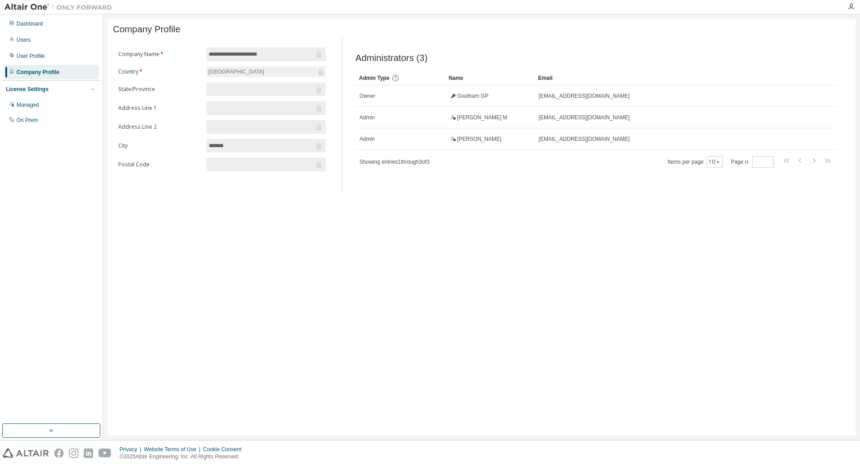
click at [245, 79] on form "**********" at bounding box center [221, 109] width 207 height 124
click at [236, 71] on div "[GEOGRAPHIC_DATA]" at bounding box center [266, 71] width 119 height 11
click at [24, 42] on div "Users" at bounding box center [24, 39] width 14 height 7
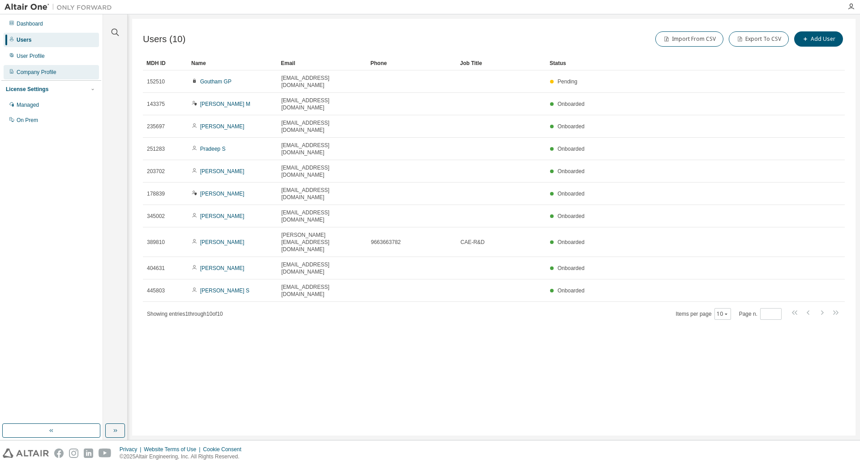
click at [48, 71] on div "Company Profile" at bounding box center [37, 72] width 40 height 7
